Goal: Find specific page/section: Find specific page/section

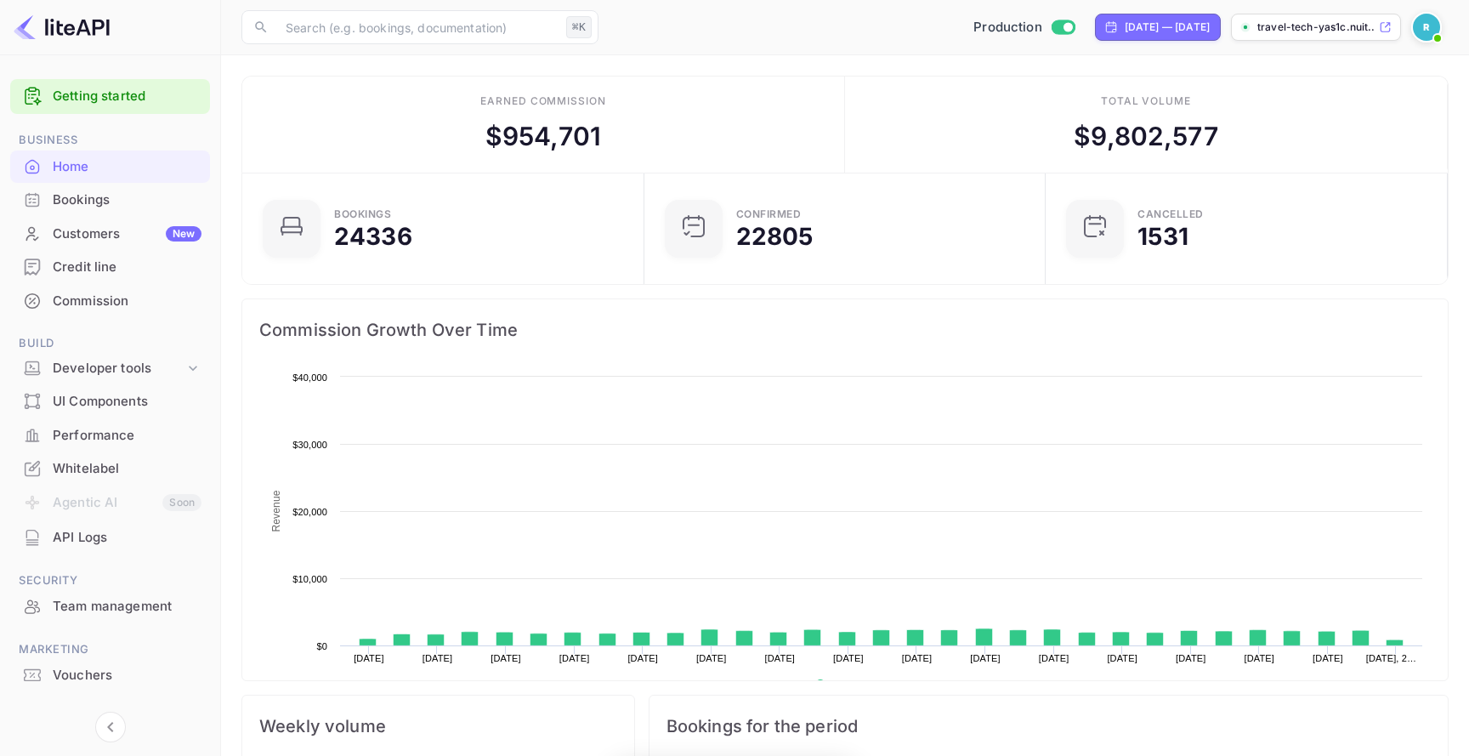
scroll to position [276, 392]
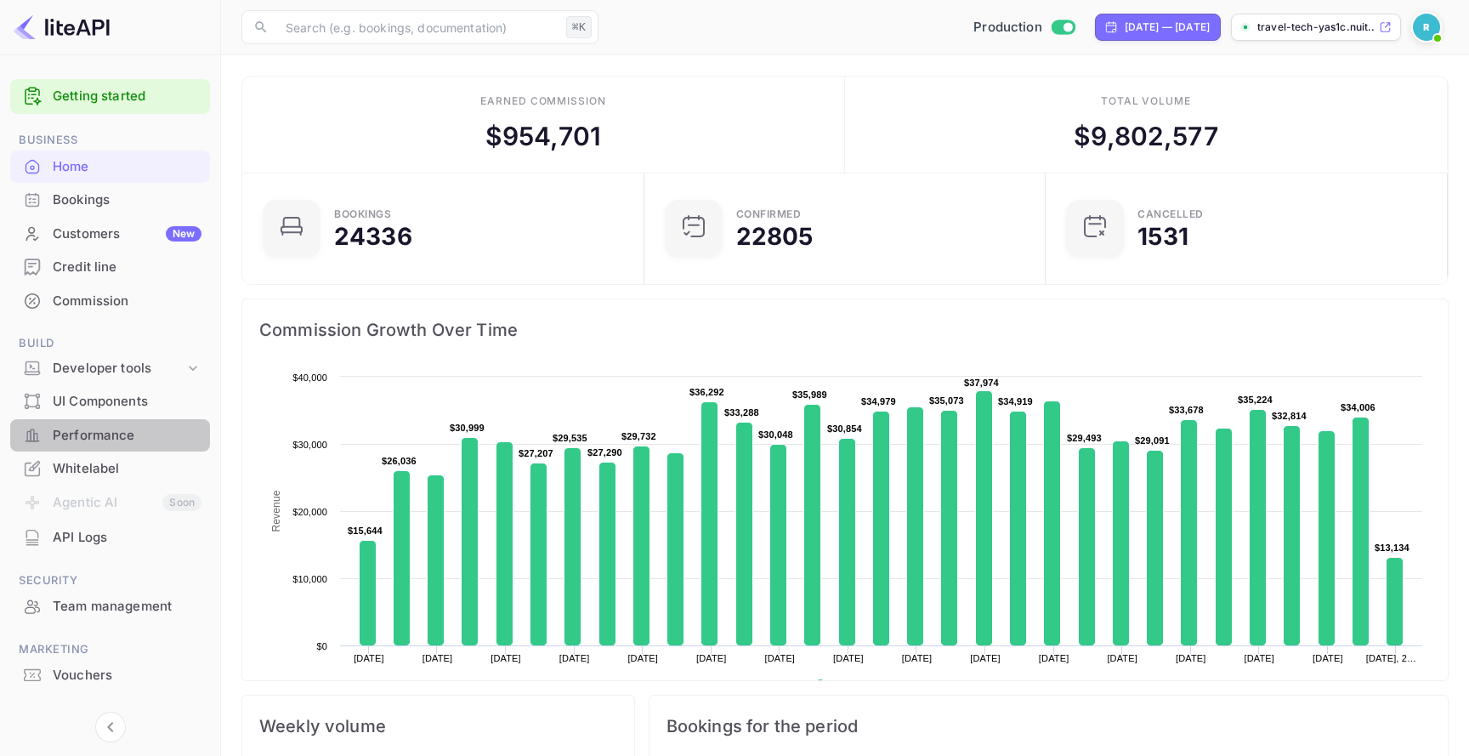
click at [127, 438] on div "Performance" at bounding box center [127, 436] width 149 height 20
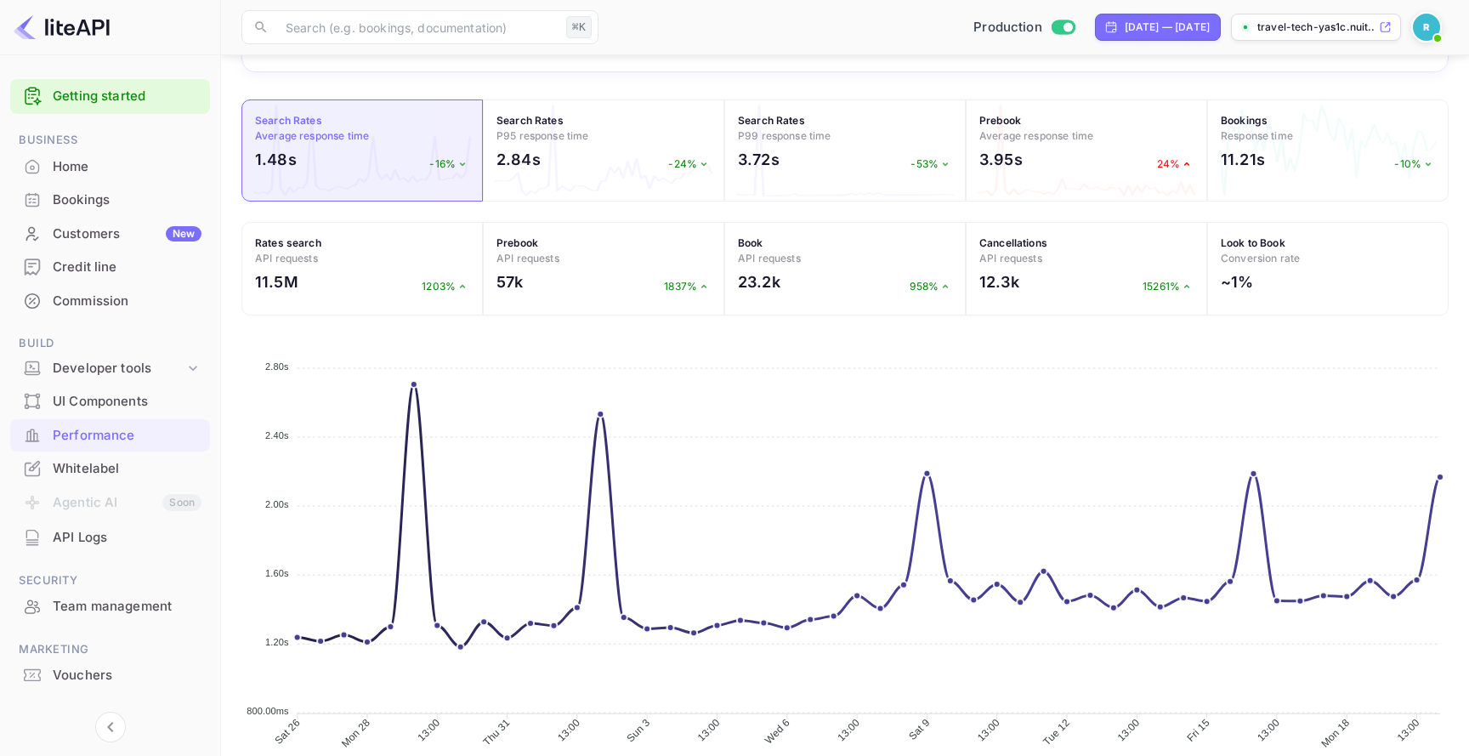
scroll to position [274, 0]
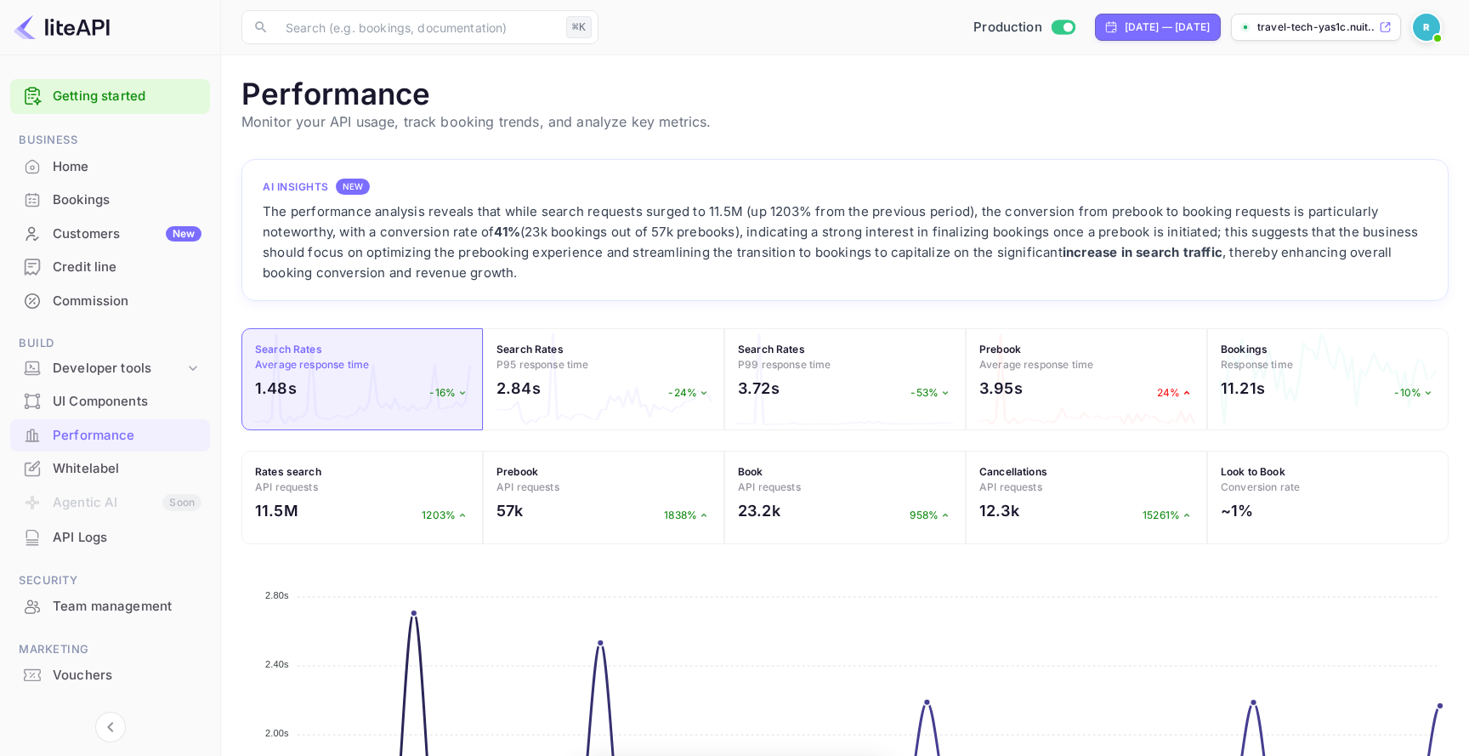
scroll to position [438, 1207]
